Goal: Find specific page/section: Find specific page/section

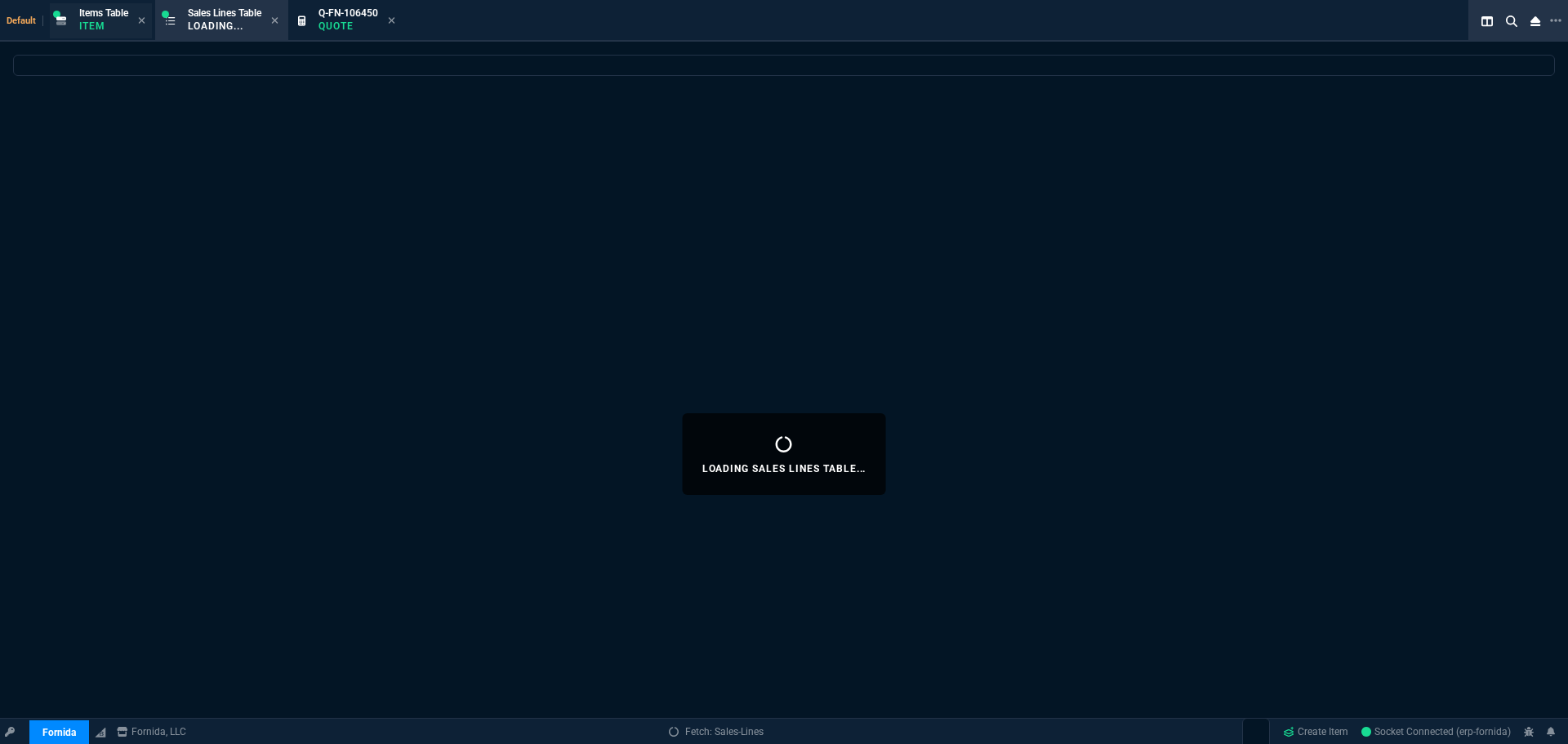
select select
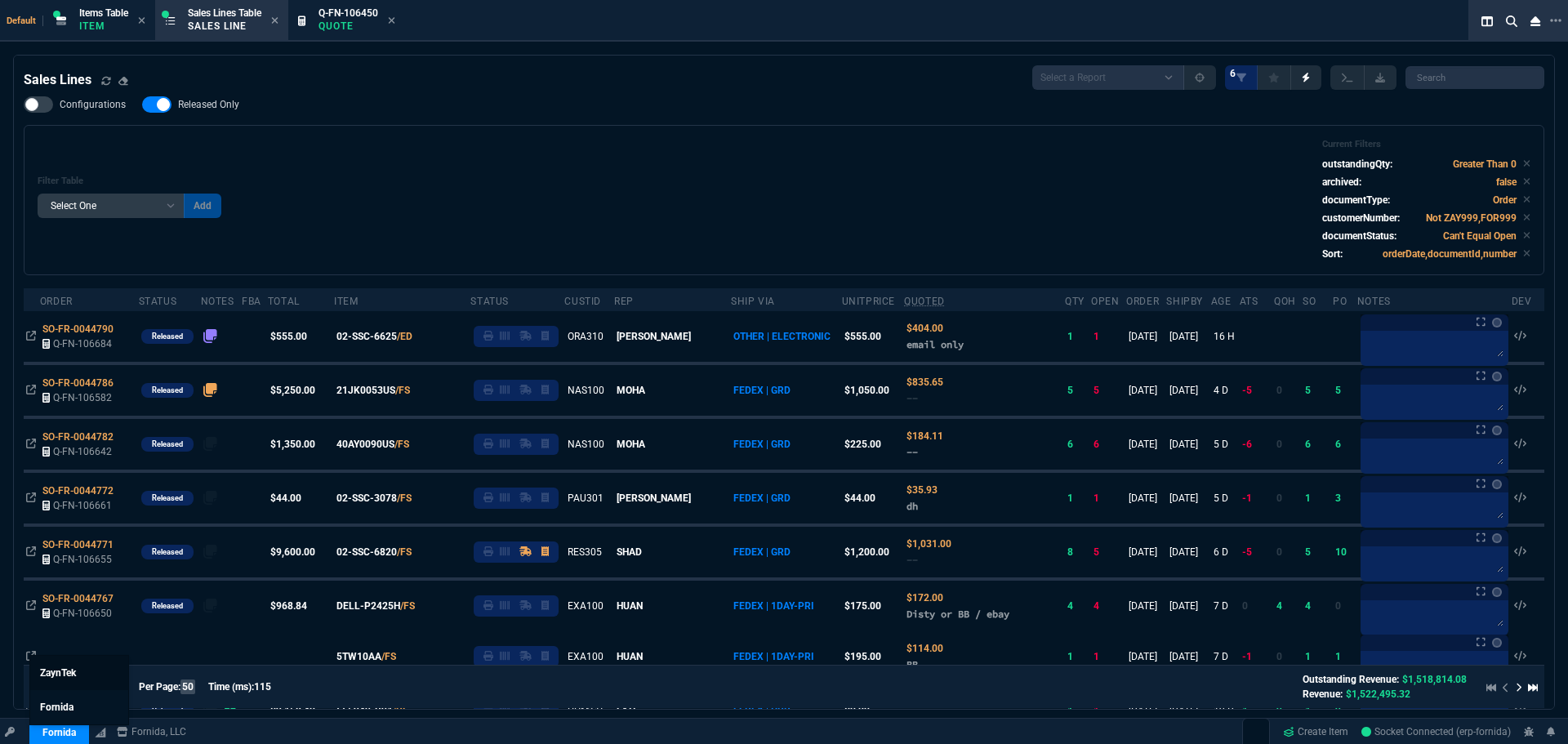
click at [95, 673] on link "ZaynTek" at bounding box center [79, 673] width 98 height 34
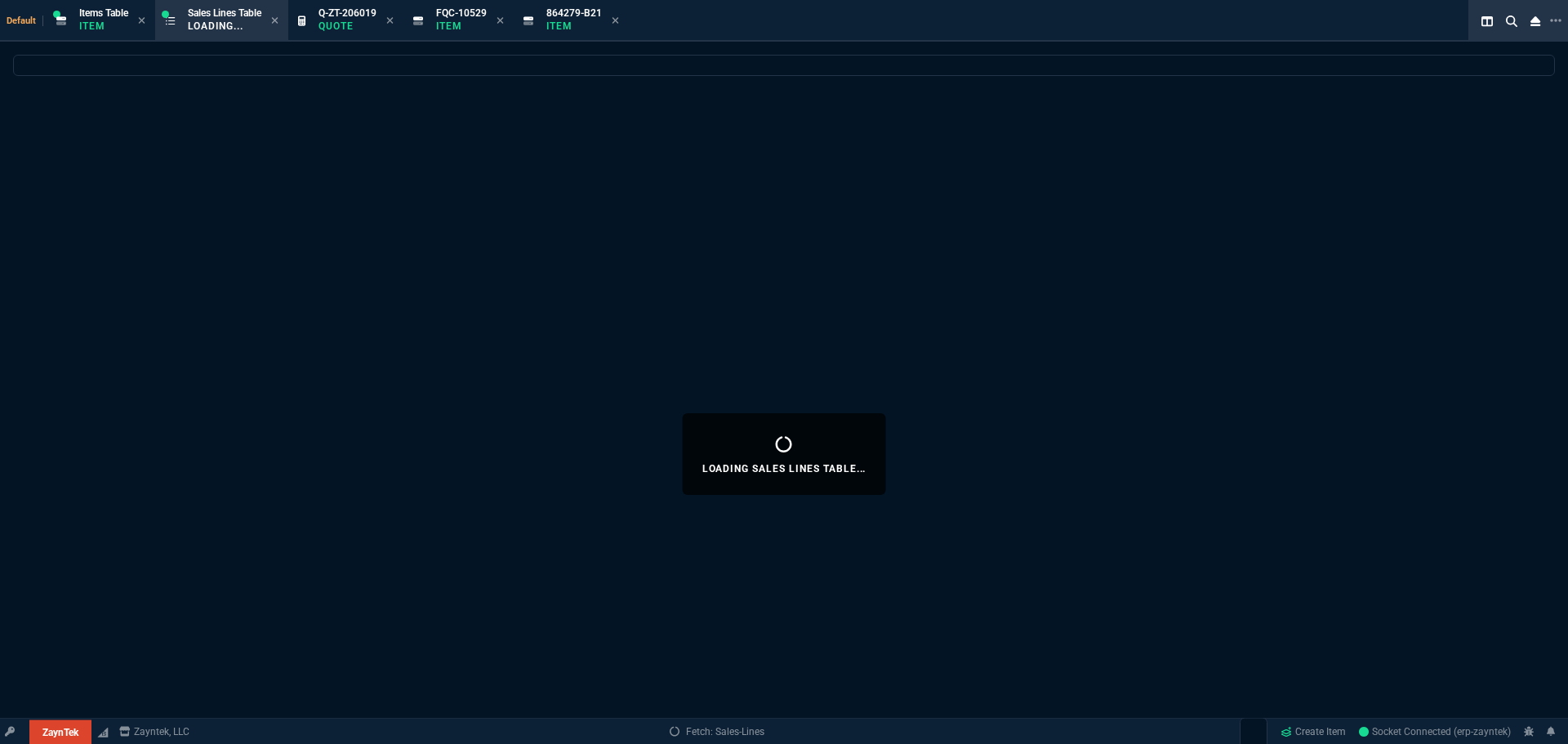
select select
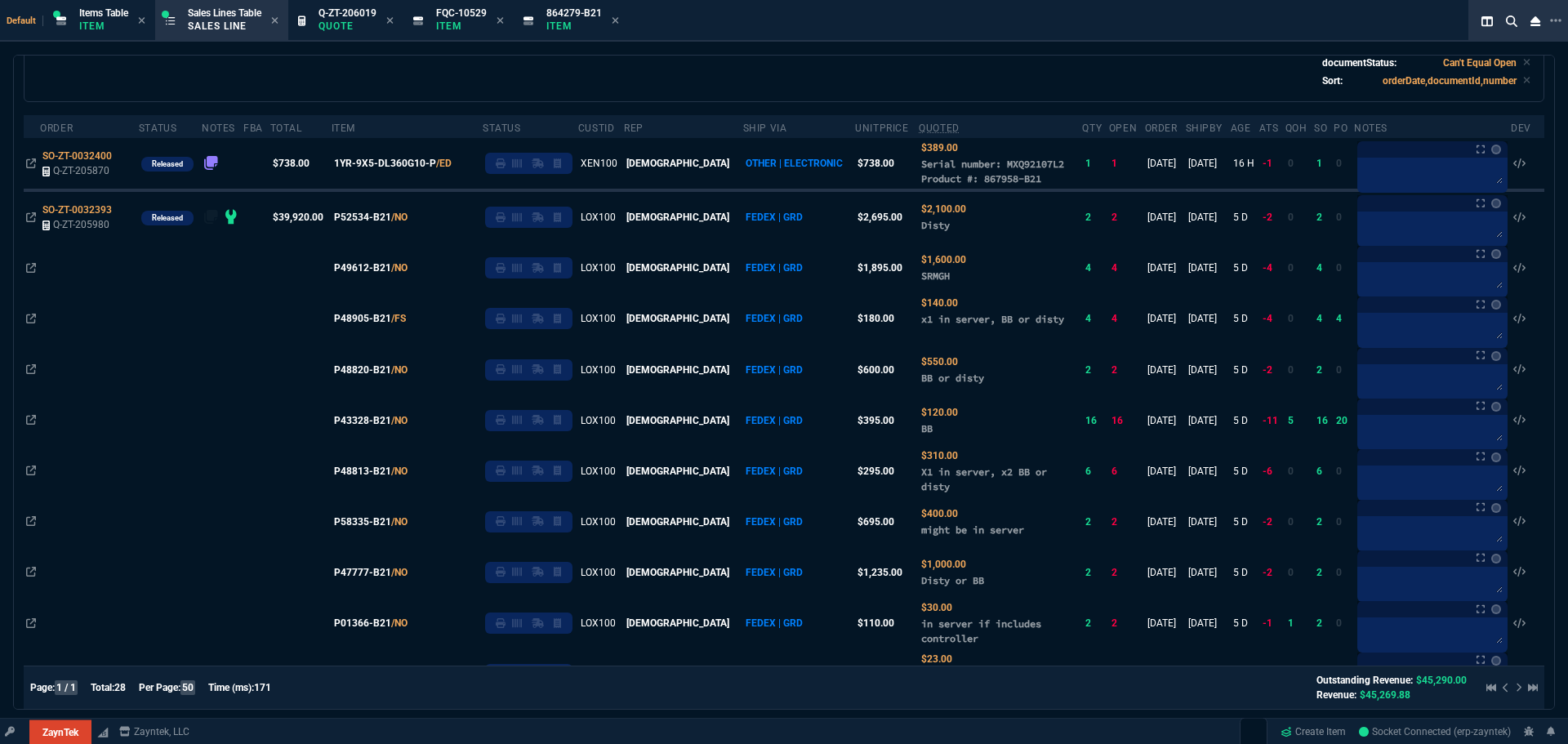
scroll to position [136, 0]
